Goal: Task Accomplishment & Management: Manage account settings

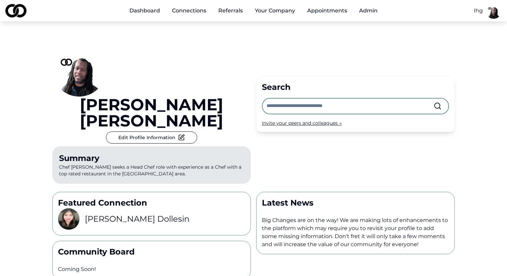
click at [353, 47] on div "[PERSON_NAME] Edit Profile Information Summary Chef [PERSON_NAME] seeks a Head …" at bounding box center [253, 103] width 402 height 165
click at [367, 33] on div "[PERSON_NAME] Edit Profile Information Summary Chef [PERSON_NAME] seeks a Head …" at bounding box center [253, 103] width 402 height 165
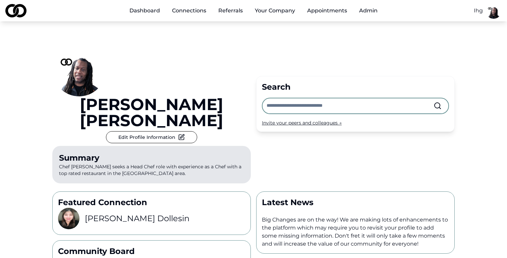
click at [237, 28] on div "Basim Newby Edit Profile Information Summary Chef Basim Newby seeks a Head Chef…" at bounding box center [151, 103] width 198 height 165
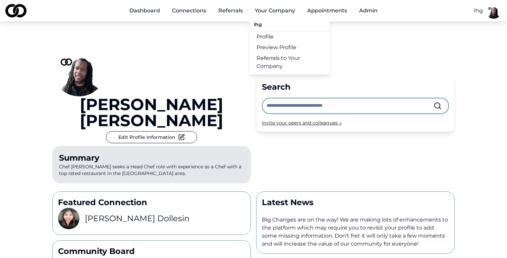
click at [268, 34] on link "Profile" at bounding box center [290, 37] width 80 height 11
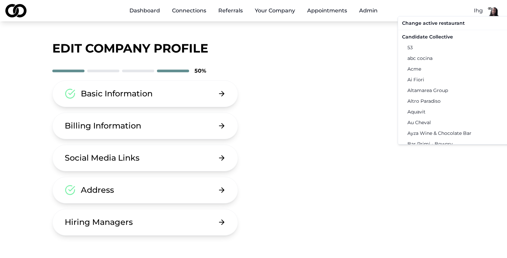
click at [474, 12] on html "Dashboard Connections Referrals Your Company Appointments Admin Ihg Edit Compan…" at bounding box center [253, 129] width 507 height 258
click at [449, 38] on div "Candidate Collective" at bounding box center [468, 37] width 139 height 11
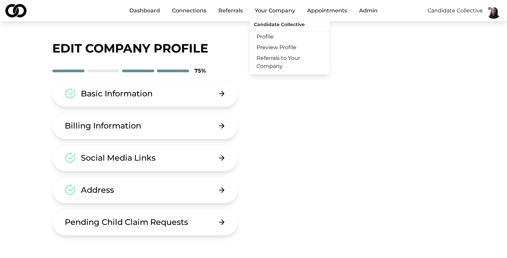
drag, startPoint x: 273, startPoint y: 12, endPoint x: 264, endPoint y: 36, distance: 24.8
click at [264, 17] on li "Your Company Candidate Collective Profile Preview Profile Referrals to Your Com…" at bounding box center [274, 10] width 51 height 13
click at [264, 36] on link "Profile" at bounding box center [290, 37] width 80 height 11
click at [201, 20] on div "Dashboard Connections Referrals Your Company Candidate Collective Profile Previ…" at bounding box center [253, 10] width 507 height 21
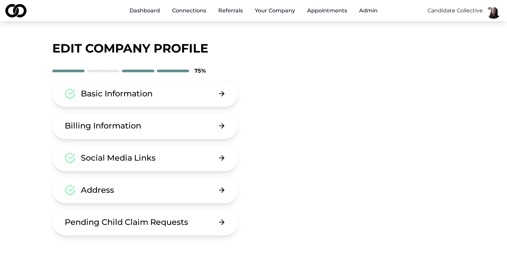
click at [150, 11] on link "Dashboard" at bounding box center [144, 10] width 41 height 13
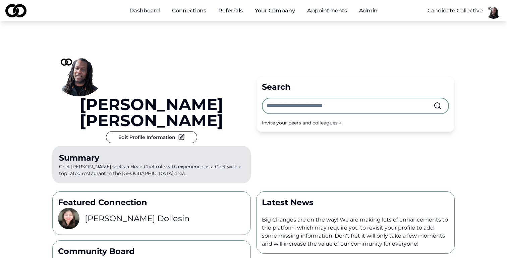
click at [285, 99] on input "text" at bounding box center [349, 106] width 167 height 15
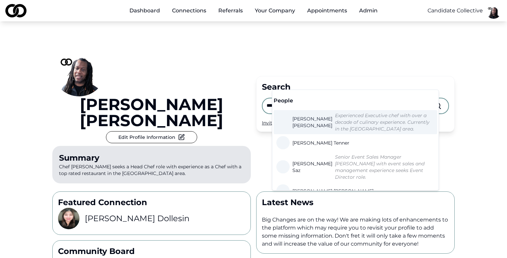
type input "****"
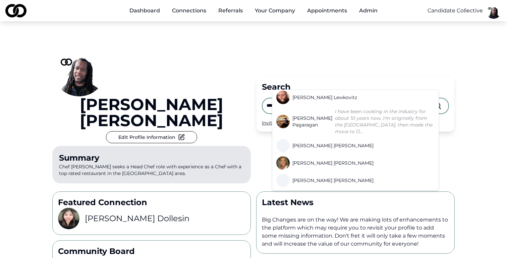
scroll to position [412, 0]
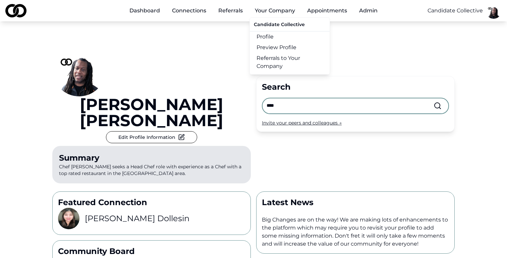
click at [261, 13] on button "Your Company" at bounding box center [274, 10] width 51 height 13
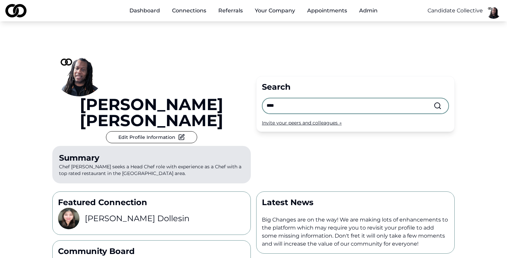
click at [261, 13] on button "Your Company" at bounding box center [274, 10] width 51 height 13
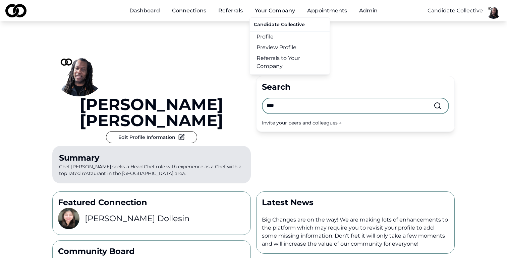
click at [273, 46] on link "Preview Profile" at bounding box center [290, 47] width 80 height 11
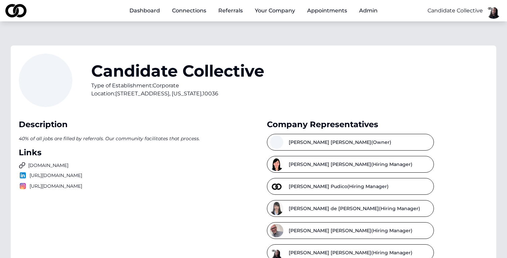
click at [298, 96] on div "Candidate Collective Type of Establishment: Corporate Location: 12 West 44th St…" at bounding box center [253, 85] width 469 height 62
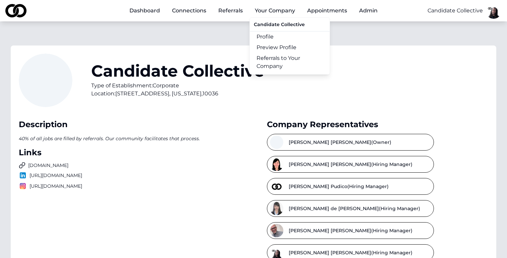
click at [270, 38] on link "Profile" at bounding box center [290, 37] width 80 height 11
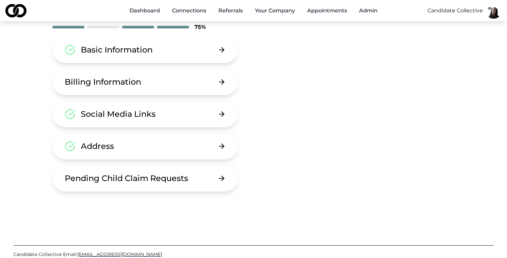
scroll to position [39, 0]
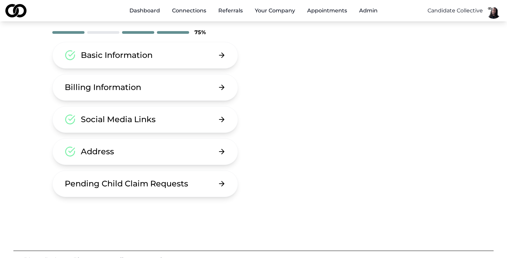
click at [213, 181] on button "Pending Child Claim Requests" at bounding box center [145, 184] width 186 height 27
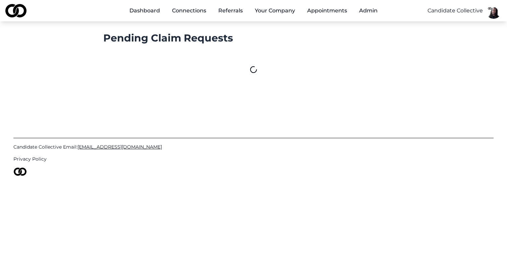
click at [467, 10] on html "Dashboard Connections Referrals Your Company Appointments Admin Candidate Colle…" at bounding box center [253, 129] width 507 height 258
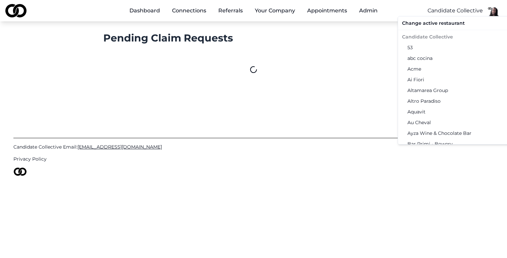
click at [443, 57] on div "abc cocina" at bounding box center [468, 58] width 139 height 11
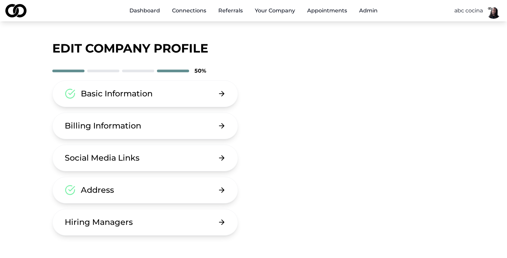
click at [192, 221] on button "Hiring Managers" at bounding box center [145, 222] width 186 height 27
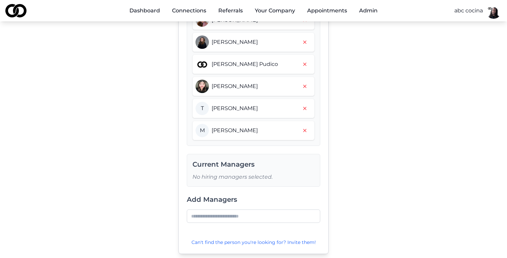
scroll to position [285, 0]
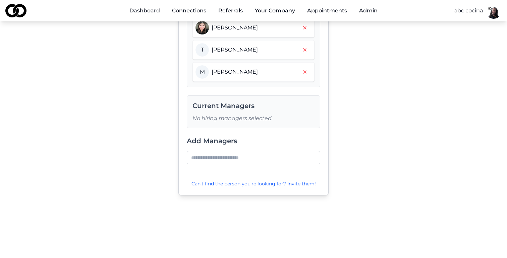
click at [206, 156] on input at bounding box center [253, 157] width 133 height 13
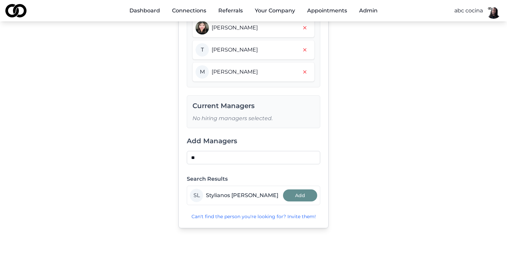
type input "*"
click at [307, 192] on button "Add" at bounding box center [300, 196] width 34 height 12
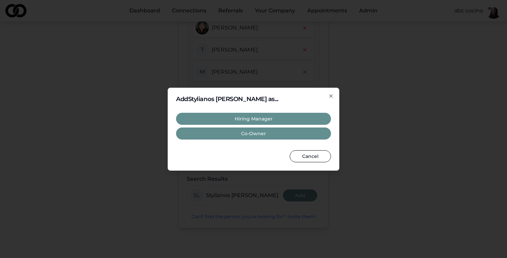
click at [331, 96] on icon "button" at bounding box center [330, 96] width 3 height 3
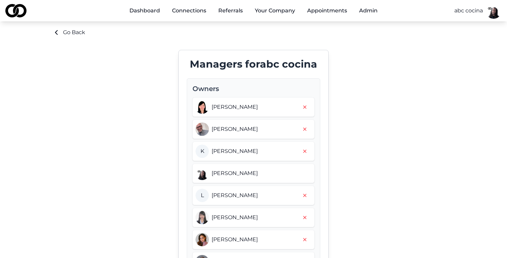
scroll to position [0, 0]
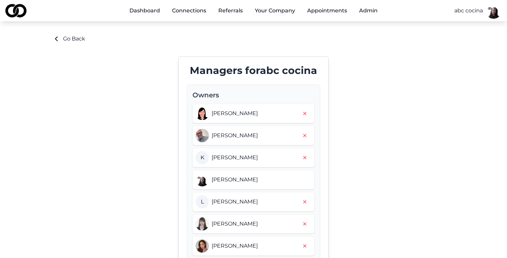
click at [471, 12] on html "Dashboard Connections Referrals Your Company Appointments Admin abc cocina Go B…" at bounding box center [253, 129] width 507 height 258
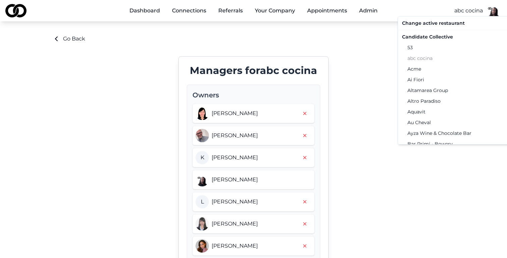
click at [440, 35] on div "Candidate Collective" at bounding box center [468, 37] width 139 height 11
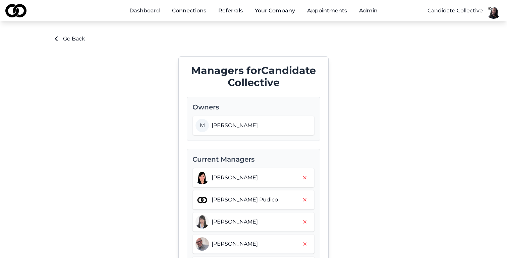
click at [463, 12] on html "Dashboard Connections Referrals Your Company Appointments Admin Candidate Colle…" at bounding box center [253, 129] width 507 height 258
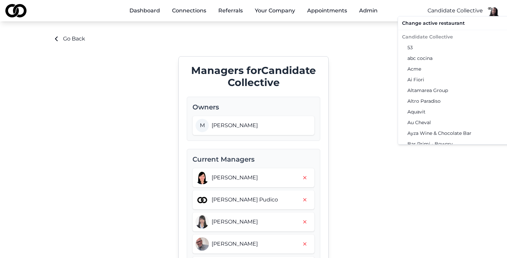
click at [357, 45] on html "Dashboard Connections Referrals Your Company Appointments Admin Candidate Colle…" at bounding box center [253, 129] width 507 height 258
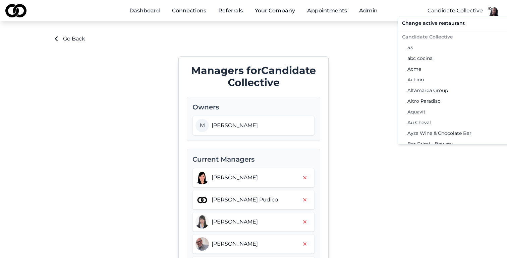
click at [448, 14] on html "Dashboard Connections Referrals Your Company Appointments Admin Candidate Colle…" at bounding box center [253, 129] width 507 height 258
click at [422, 57] on div "abc cocina" at bounding box center [468, 58] width 139 height 11
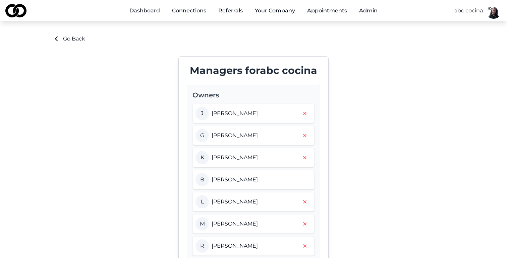
click at [464, 13] on html "Dashboard Connections Referrals Your Company Appointments Admin abc cocina Go B…" at bounding box center [253, 129] width 507 height 258
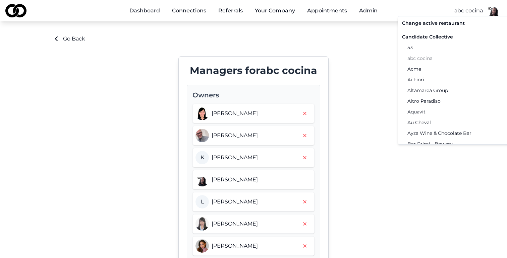
click at [336, 41] on html "Dashboard Connections Referrals Your Company Appointments Admin abc cocina Go B…" at bounding box center [253, 129] width 507 height 258
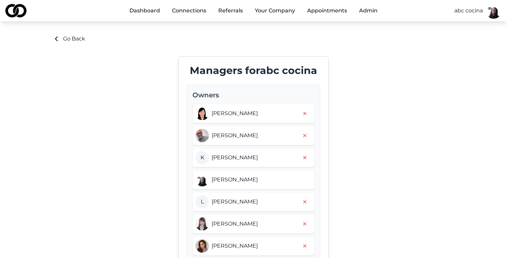
click at [472, 14] on html "Dashboard Connections Referrals Your Company Appointments Admin abc cocina Go B…" at bounding box center [253, 129] width 507 height 258
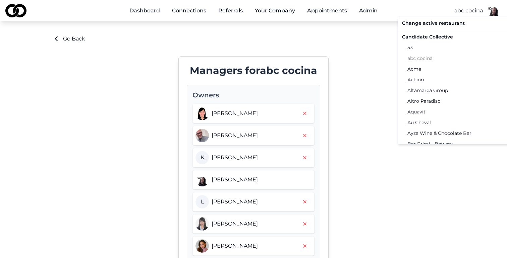
click at [448, 36] on div "Candidate Collective" at bounding box center [468, 37] width 139 height 11
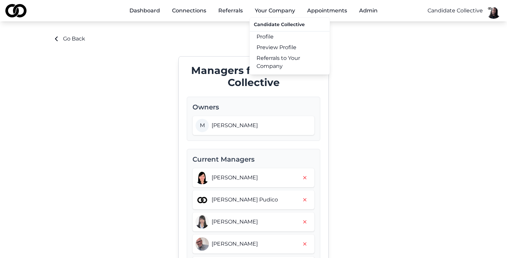
click at [290, 46] on link "Preview Profile" at bounding box center [290, 47] width 80 height 11
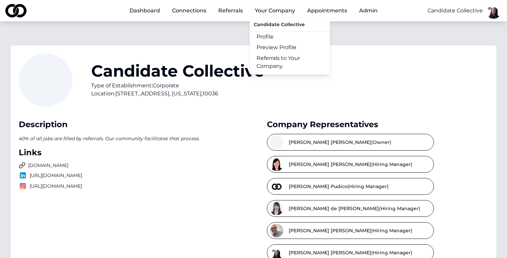
drag, startPoint x: 260, startPoint y: 14, endPoint x: 262, endPoint y: 39, distance: 24.5
click at [262, 17] on li "Your Company Candidate Collective Profile Preview Profile Referrals to Your Com…" at bounding box center [274, 10] width 51 height 13
click at [262, 39] on link "Profile" at bounding box center [290, 37] width 80 height 11
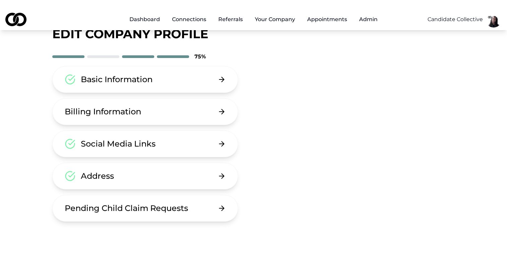
scroll to position [12, 0]
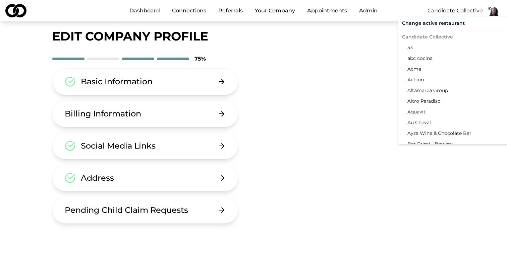
click at [467, 12] on html "Dashboard Connections Referrals Your Company Appointments Admin Candidate Colle…" at bounding box center [253, 117] width 507 height 258
click at [423, 70] on div "Acme" at bounding box center [468, 69] width 139 height 11
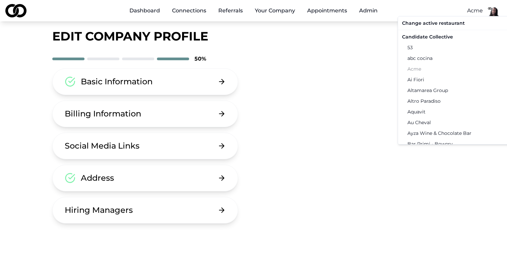
click at [477, 12] on html "Dashboard Connections Referrals Your Company Appointments Admin Acme Edit Compa…" at bounding box center [253, 117] width 507 height 258
click at [442, 39] on div "Candidate Collective" at bounding box center [468, 37] width 139 height 11
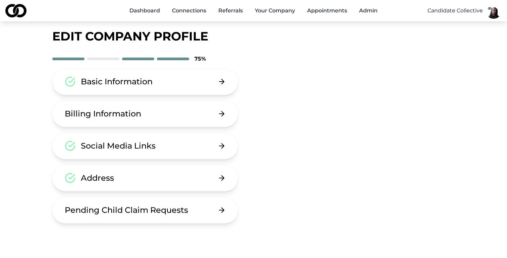
click at [461, 12] on html "Dashboard Connections Referrals Your Company Appointments Admin Candidate Colle…" at bounding box center [253, 117] width 507 height 258
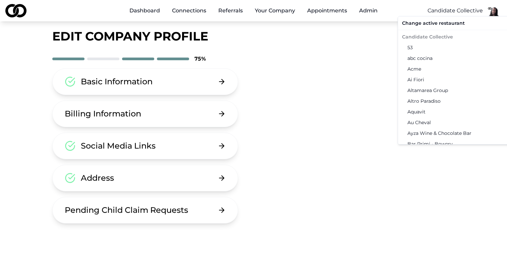
click at [262, 85] on html "Dashboard Connections Referrals Your Company Appointments Admin Candidate Colle…" at bounding box center [253, 117] width 507 height 258
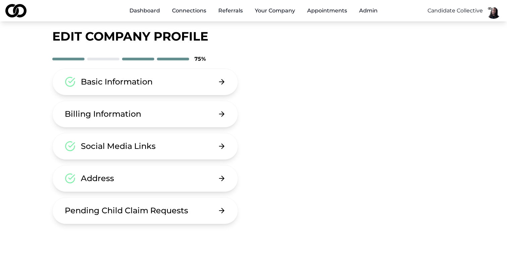
click at [263, 88] on div "Basic Information Billing Information Social Media Links Address Pending Child …" at bounding box center [253, 146] width 402 height 156
click at [498, 14] on html "Dashboard Connections Referrals Your Company Appointments Admin Candidate Colle…" at bounding box center [253, 126] width 507 height 276
click at [461, 67] on div "Sign Out" at bounding box center [511, 67] width 128 height 11
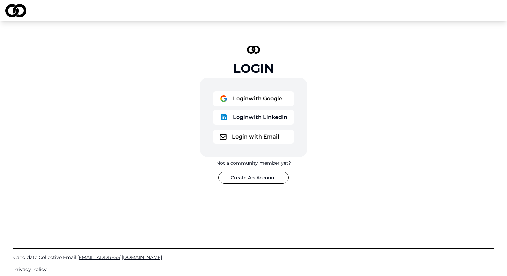
click at [268, 92] on button "Login with Google" at bounding box center [253, 98] width 81 height 15
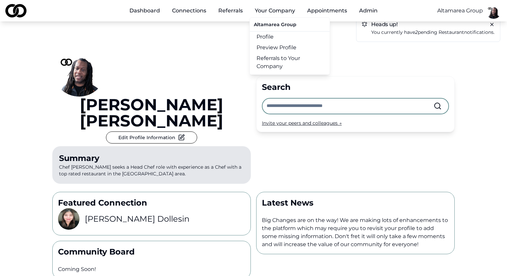
click at [280, 38] on link "Profile" at bounding box center [290, 37] width 80 height 11
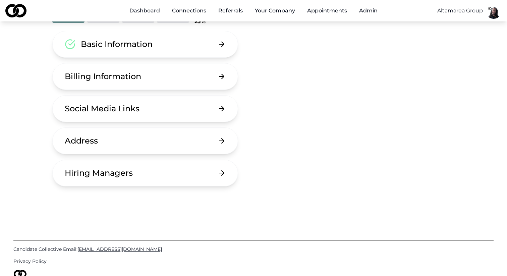
scroll to position [53, 0]
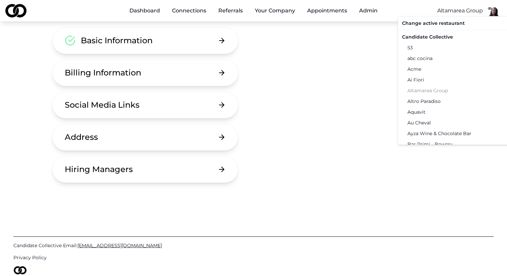
click at [474, 10] on html "Dashboard Connections Referrals Your Company Appointments Admin Altamarea Group…" at bounding box center [253, 85] width 507 height 276
click at [451, 38] on div "Candidate Collective" at bounding box center [468, 37] width 139 height 11
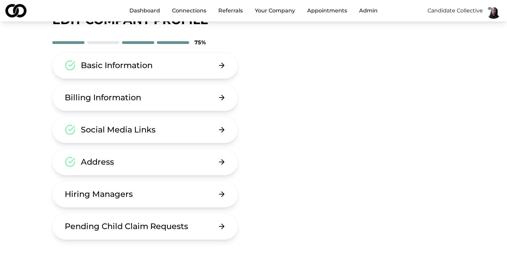
scroll to position [26, 0]
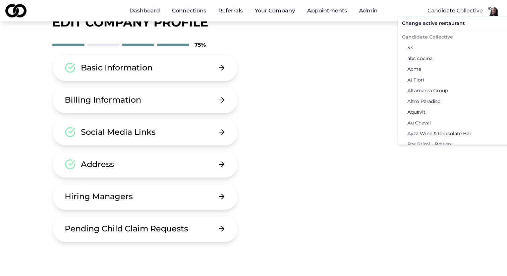
click at [465, 10] on html "Dashboard Connections Referrals Your Company Appointments Admin Candidate Colle…" at bounding box center [253, 112] width 507 height 276
click at [189, 192] on html "Dashboard Connections Referrals Your Company Appointments Admin Candidate Colle…" at bounding box center [253, 112] width 507 height 276
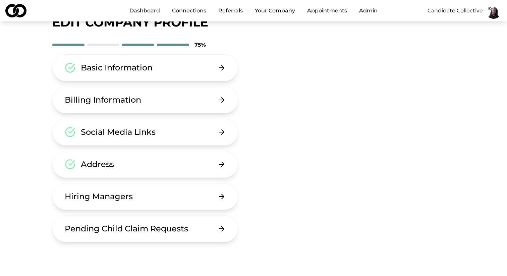
click at [193, 197] on button "Hiring Managers" at bounding box center [145, 196] width 186 height 27
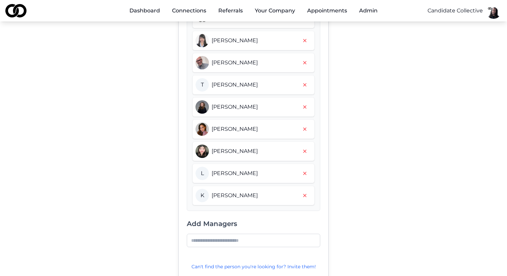
scroll to position [202, 0]
